Goal: Task Accomplishment & Management: Complete application form

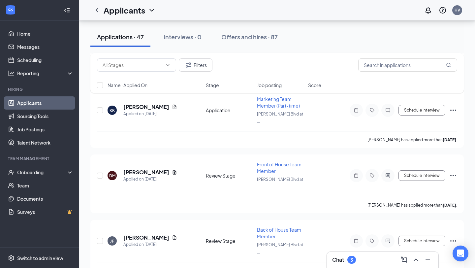
scroll to position [2590, 0]
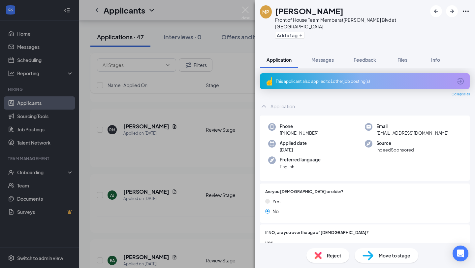
click at [376, 251] on div "Move to stage" at bounding box center [387, 255] width 64 height 15
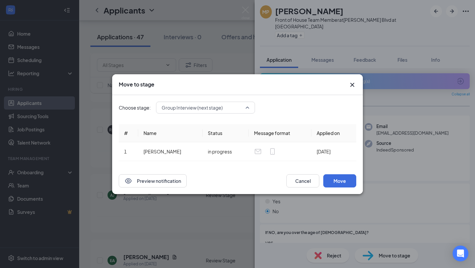
click at [216, 107] on span "Group Interview (next stage)" at bounding box center [192, 108] width 61 height 10
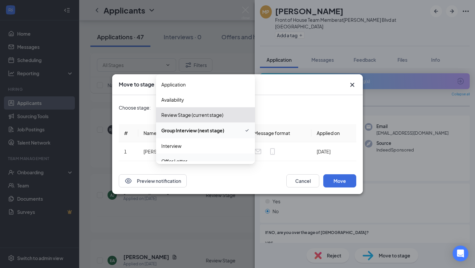
click at [206, 157] on span "Offer Letter" at bounding box center [205, 160] width 88 height 7
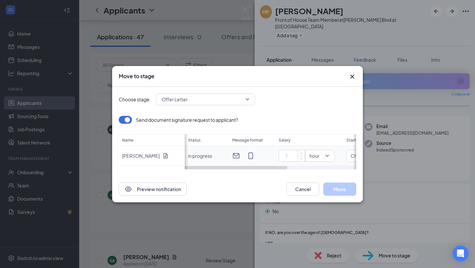
click at [294, 154] on input at bounding box center [293, 156] width 23 height 10
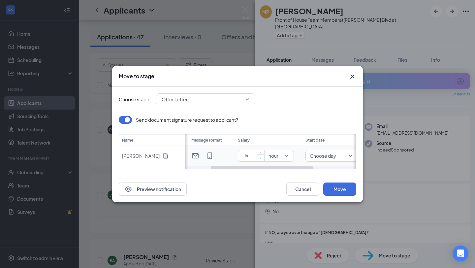
scroll to position [0, 67]
click at [303, 157] on span "Choose day" at bounding box center [297, 156] width 26 height 10
type input "16"
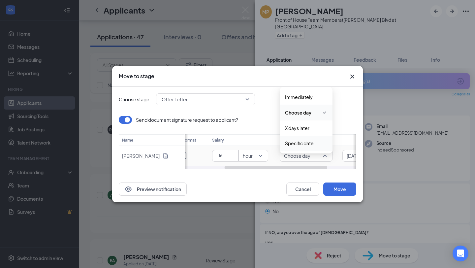
click at [303, 142] on span "Specific date" at bounding box center [299, 143] width 29 height 7
click at [302, 156] on span "Specific date" at bounding box center [301, 156] width 29 height 10
click at [303, 141] on span "Specific date" at bounding box center [302, 142] width 29 height 7
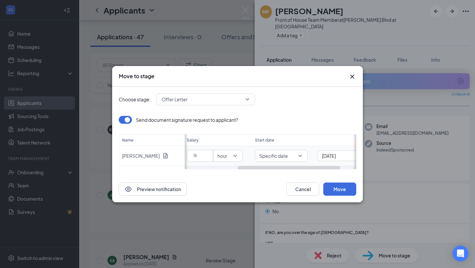
scroll to position [0, 114]
click at [330, 154] on input "[DATE]" at bounding box center [321, 155] width 36 height 7
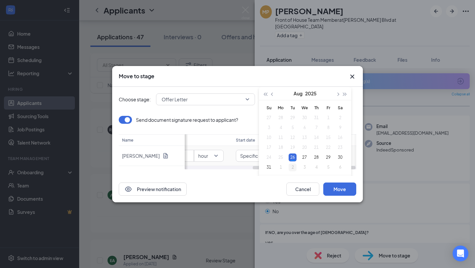
type input "[DATE]"
click at [293, 169] on div "2" at bounding box center [293, 167] width 8 height 8
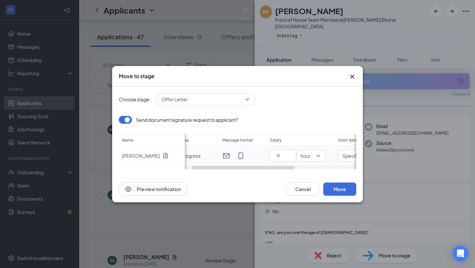
scroll to position [0, 0]
click at [348, 186] on button "Move" at bounding box center [339, 188] width 33 height 13
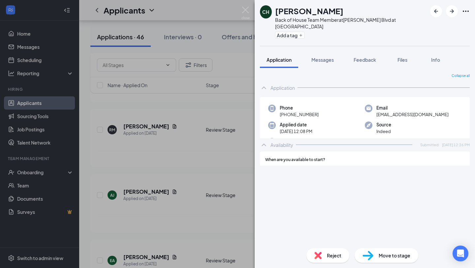
scroll to position [2533, 0]
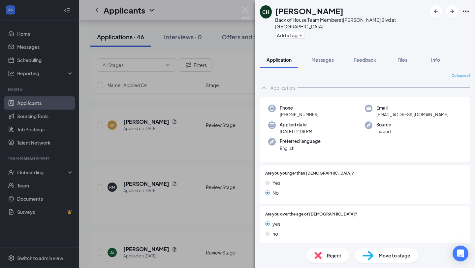
click at [248, 12] on img at bounding box center [246, 13] width 8 height 13
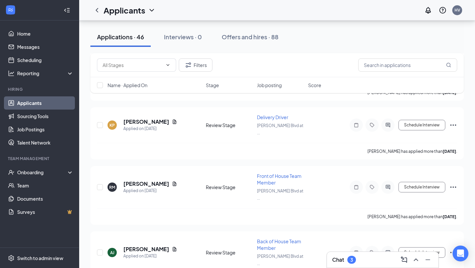
click at [371, 261] on div "Chat 3" at bounding box center [382, 259] width 101 height 11
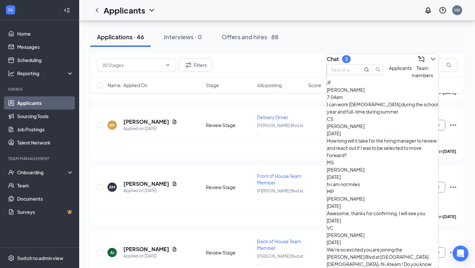
click at [398, 139] on div "How long will it take for the hiring manager to review and reach out if I was t…" at bounding box center [383, 148] width 112 height 22
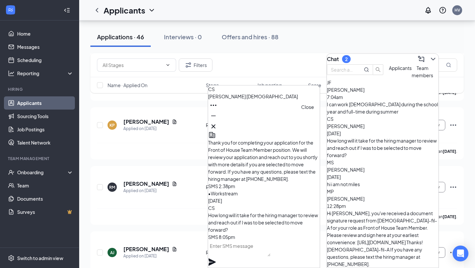
click at [217, 125] on icon "Cross" at bounding box center [214, 126] width 8 height 8
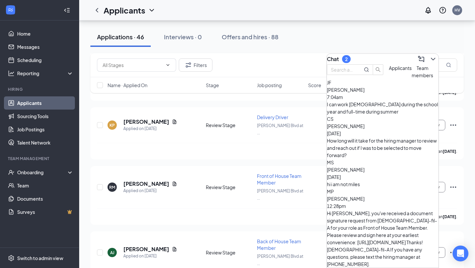
click at [404, 166] on div "[PERSON_NAME] [DATE]" at bounding box center [383, 173] width 112 height 15
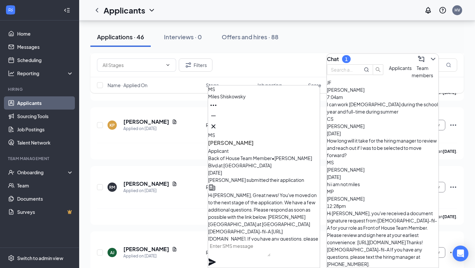
scroll to position [-205, 0]
click at [217, 125] on icon "Cross" at bounding box center [214, 126] width 8 height 8
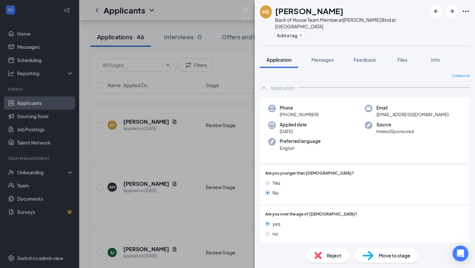
click at [326, 260] on div "Reject" at bounding box center [328, 255] width 43 height 15
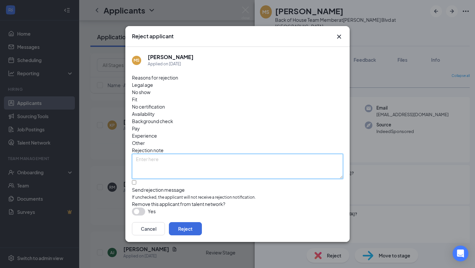
click at [250, 154] on textarea at bounding box center [237, 166] width 211 height 25
type textarea "wrong number on application"
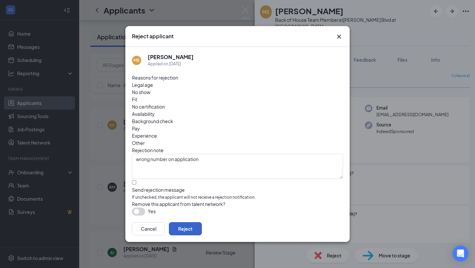
click at [202, 227] on button "Reject" at bounding box center [185, 228] width 33 height 13
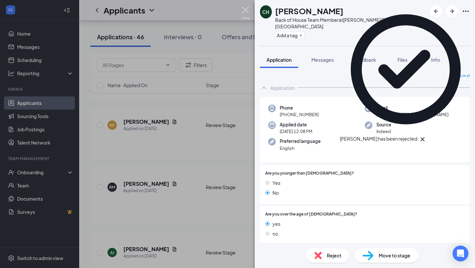
click at [245, 11] on img at bounding box center [246, 13] width 8 height 13
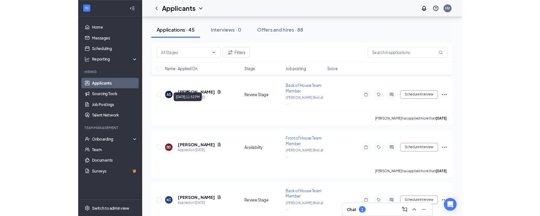
scroll to position [2022, 0]
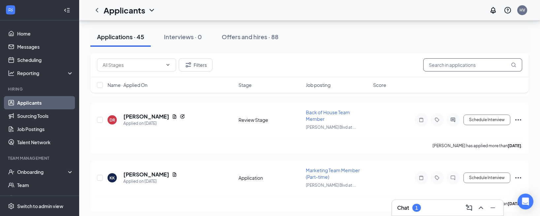
click at [475, 59] on input "text" at bounding box center [472, 64] width 99 height 13
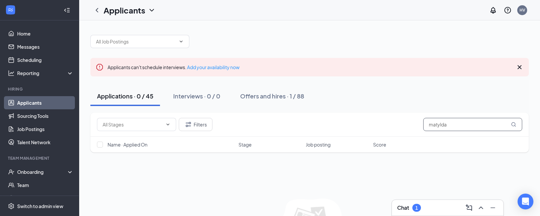
type input "matylda"
click at [234, 98] on div "Applications · 0 / 45 Interviews · 0 / 0 Offers and hires · 1 / 88" at bounding box center [309, 96] width 439 height 20
click at [255, 94] on div "Offers and hires · 1 / 88" at bounding box center [272, 96] width 64 height 8
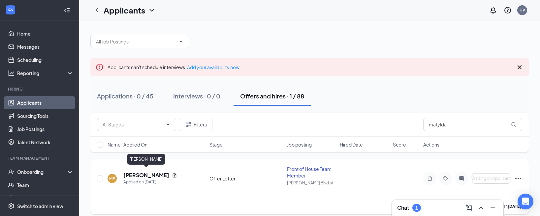
click at [155, 172] on h5 "[PERSON_NAME]" at bounding box center [146, 175] width 46 height 7
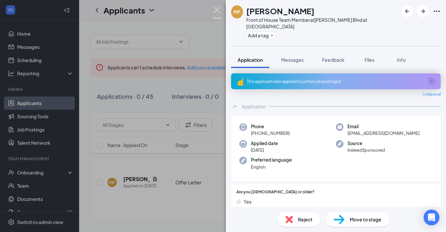
click at [219, 10] on img at bounding box center [217, 13] width 8 height 13
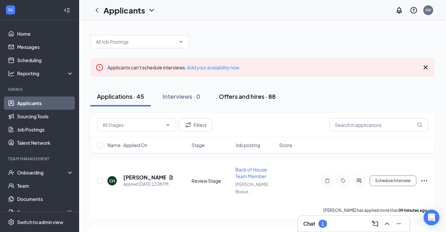
click at [226, 103] on button "Offers and hires · 88" at bounding box center [248, 96] width 70 height 20
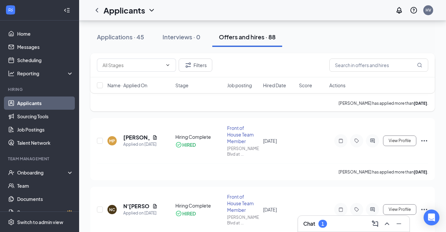
scroll to position [111, 0]
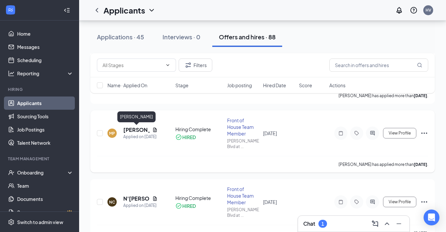
click at [127, 132] on h5 "[PERSON_NAME]" at bounding box center [136, 129] width 26 height 7
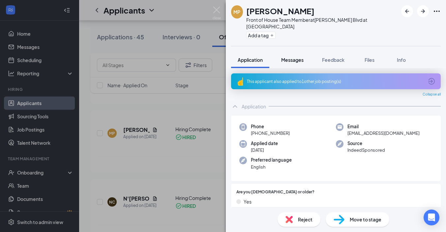
click at [299, 57] on span "Messages" at bounding box center [292, 60] width 22 height 6
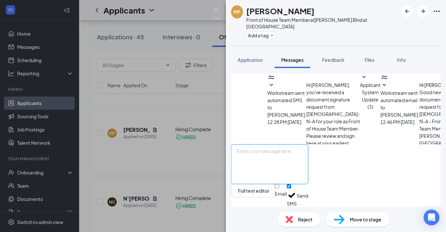
click at [296, 163] on textarea at bounding box center [269, 164] width 77 height 40
type textarea "Welcome to the team!! What size pants and shirt would you like us to order for …"
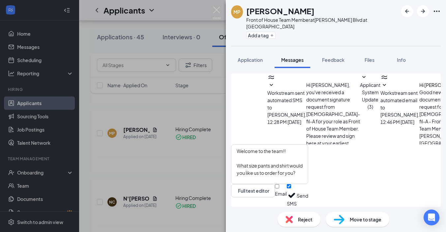
click at [309, 192] on button "Send" at bounding box center [303, 195] width 12 height 23
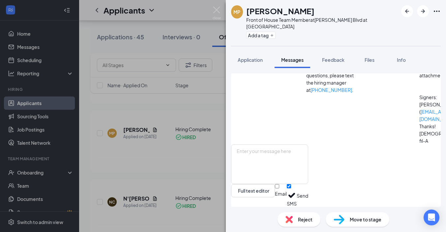
scroll to position [206, 0]
click at [248, 57] on span "Application" at bounding box center [250, 60] width 25 height 6
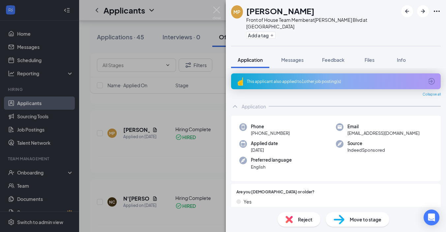
click at [221, 10] on div "MP [PERSON_NAME] Front of House Team Member at [PERSON_NAME][GEOGRAPHIC_DATA] a…" at bounding box center [223, 116] width 446 height 232
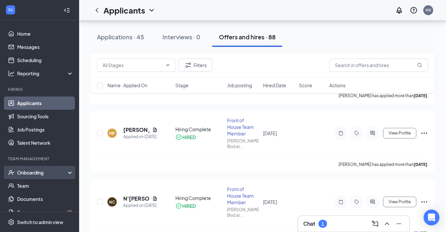
click at [29, 174] on div "Onboarding" at bounding box center [42, 172] width 51 height 7
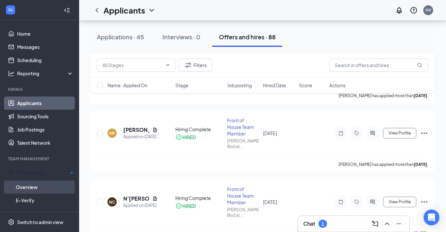
click at [34, 186] on link "Overview" at bounding box center [45, 186] width 58 height 13
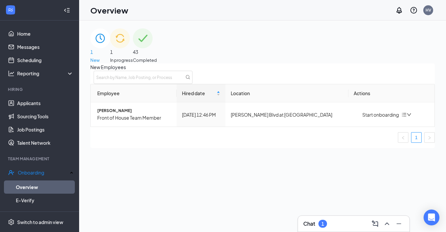
click at [133, 48] on span "1" at bounding box center [121, 51] width 23 height 7
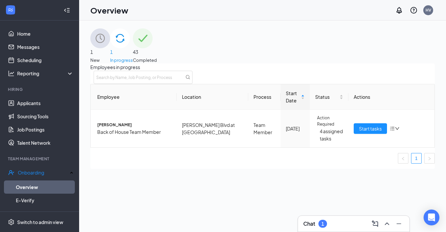
click at [110, 44] on img at bounding box center [100, 38] width 20 height 20
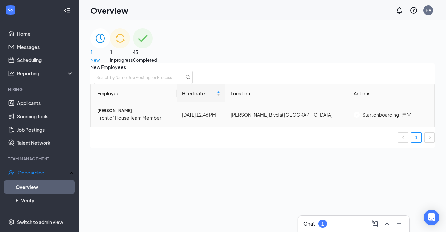
click at [377, 118] on div "Start onboarding" at bounding box center [376, 114] width 45 height 7
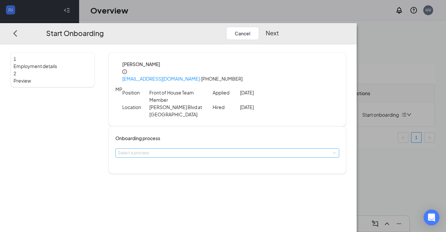
click at [201, 149] on div "Select a process" at bounding box center [226, 152] width 216 height 7
click at [185, 170] on li "Team Member" at bounding box center [202, 171] width 108 height 11
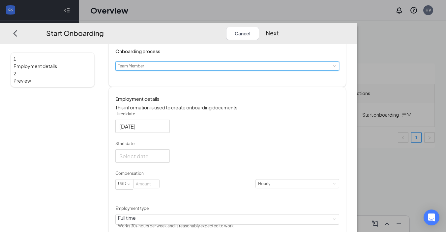
scroll to position [113, 0]
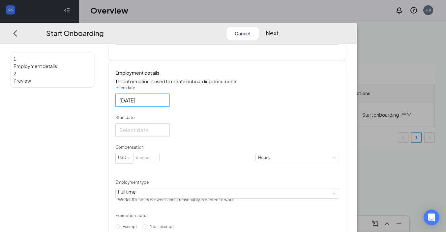
click at [170, 107] on div "[DATE]" at bounding box center [142, 99] width 54 height 13
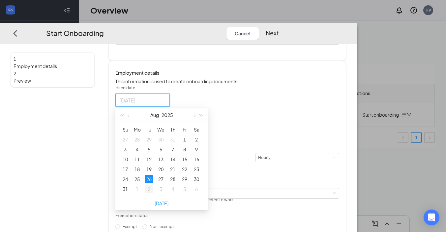
click at [153, 193] on div "2" at bounding box center [149, 189] width 8 height 8
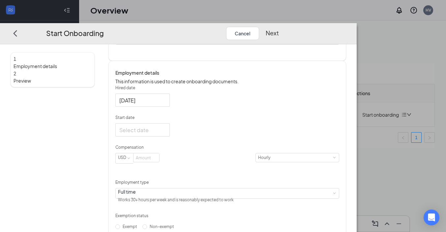
click at [239, 91] on p "Hired date" at bounding box center [227, 88] width 224 height 6
click at [165, 96] on input "[DATE]" at bounding box center [141, 100] width 45 height 8
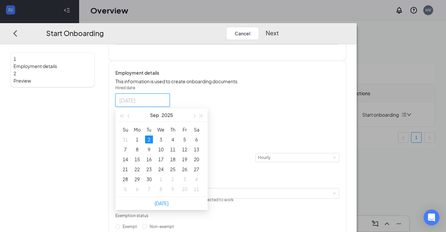
type input "[DATE]"
click at [153, 143] on div "2" at bounding box center [149, 139] width 8 height 8
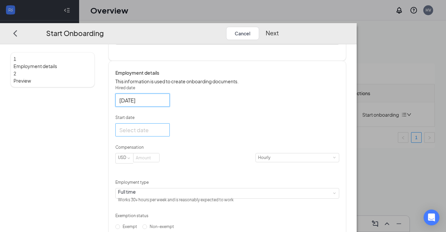
click at [166, 134] on div at bounding box center [142, 130] width 47 height 8
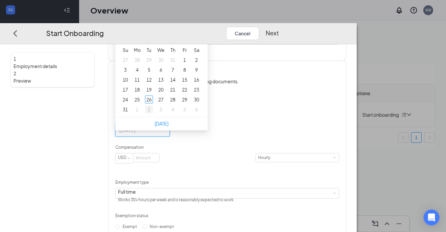
type input "[DATE]"
click at [153, 113] on div "2" at bounding box center [149, 109] width 8 height 8
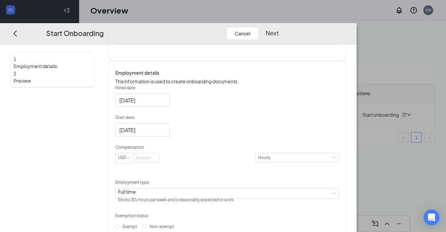
click at [244, 132] on div "[DATE]" at bounding box center [227, 129] width 224 height 13
click at [159, 162] on input at bounding box center [147, 157] width 26 height 9
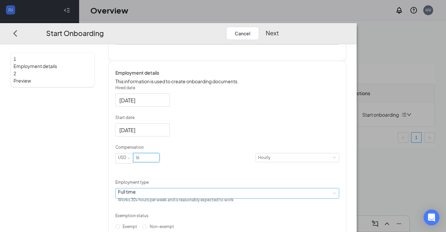
scroll to position [200, 0]
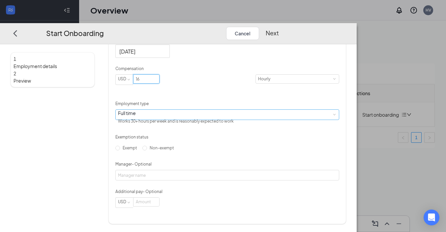
type input "16"
click at [202, 110] on div "Full time Works 30+ hours per week and is reasonably expected to work" at bounding box center [227, 115] width 219 height 10
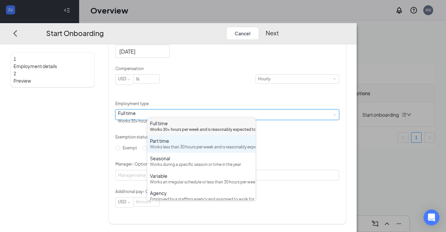
click at [193, 150] on div "Works less than 30 hours per week and is reasonably expected to work" at bounding box center [201, 147] width 103 height 6
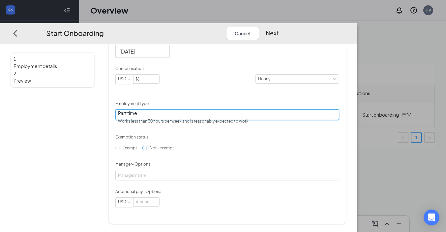
click at [164, 150] on span "Non-exempt" at bounding box center [162, 147] width 30 height 5
click at [147, 150] on input "Non-exempt" at bounding box center [145, 148] width 5 height 5
radio input "true"
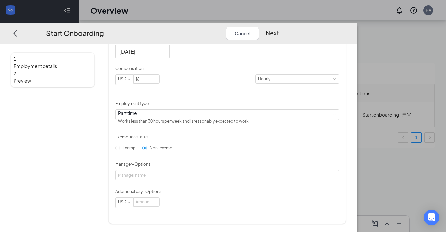
scroll to position [30, 0]
click at [279, 27] on button "Next" at bounding box center [272, 33] width 13 height 13
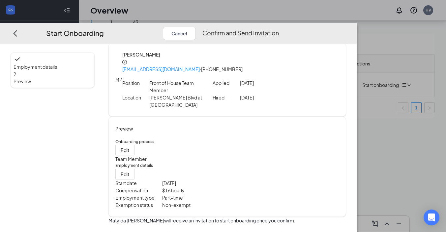
click at [279, 27] on button "Confirm and Send Invitation" at bounding box center [241, 33] width 77 height 13
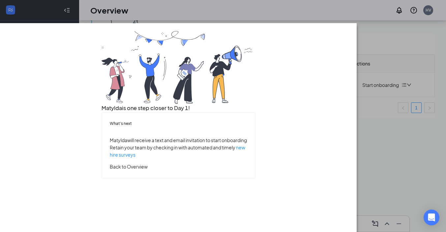
scroll to position [0, 0]
click at [421, 5] on div "Matylda is one step closer to Day 1! What’s next Matylda will receive a text an…" at bounding box center [223, 116] width 446 height 232
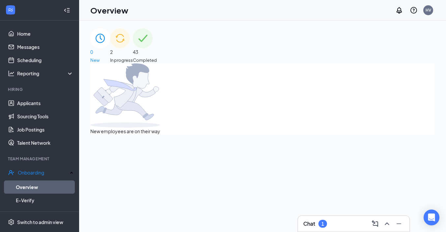
click at [338, 224] on div "Chat 1" at bounding box center [354, 223] width 101 height 11
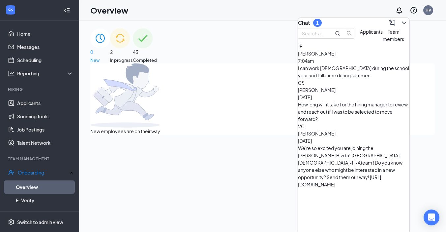
click at [383, 43] on button "Team members" at bounding box center [393, 35] width 21 height 15
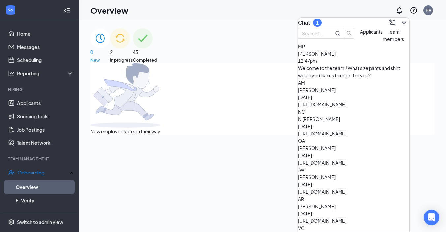
click at [336, 56] on span "[PERSON_NAME]" at bounding box center [317, 53] width 38 height 6
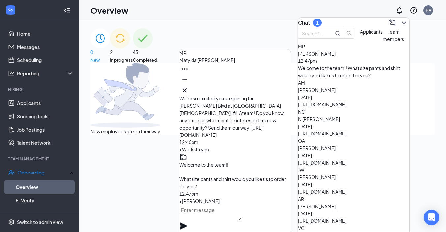
click at [233, 220] on textarea at bounding box center [211, 212] width 62 height 16
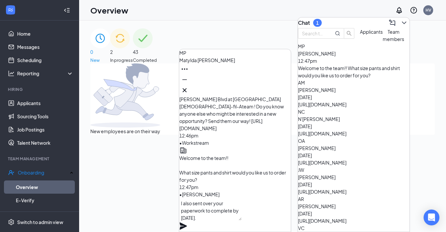
type textarea "I also sent over your paperwork to complete by next Tuesday the 2nd."
click at [187, 222] on icon "Plane" at bounding box center [183, 225] width 7 height 7
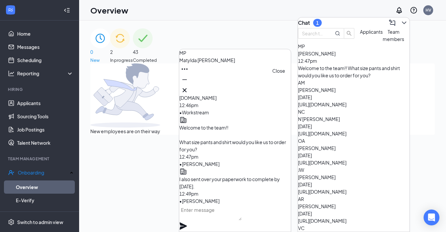
click at [189, 87] on icon "Cross" at bounding box center [185, 90] width 8 height 8
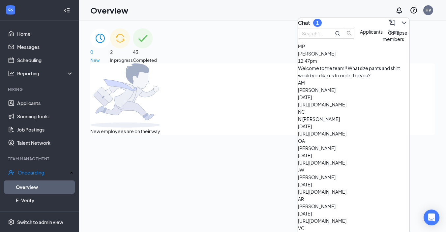
click at [401, 21] on icon "ChevronDown" at bounding box center [405, 23] width 8 height 8
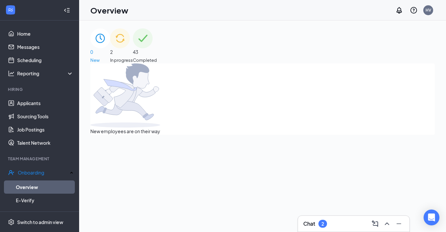
click at [345, 217] on div "Chat 2" at bounding box center [354, 223] width 112 height 16
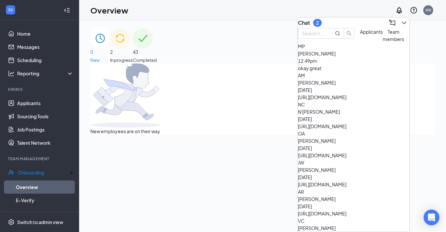
click at [344, 72] on div "okay great" at bounding box center [354, 67] width 112 height 7
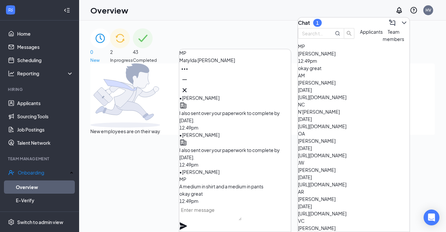
click at [222, 228] on div at bounding box center [236, 217] width 112 height 27
click at [222, 218] on textarea at bounding box center [211, 212] width 62 height 16
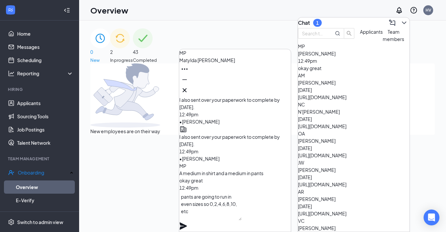
type textarea "pants are going to run in even sizes so 0,2,4,6,8,10, etc"
click at [187, 222] on icon "Plane" at bounding box center [184, 226] width 8 height 8
